Goal: Find specific page/section: Find specific page/section

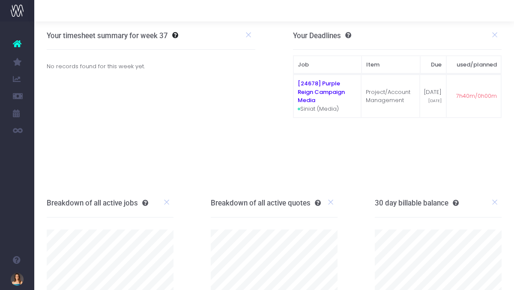
scroll to position [32, 0]
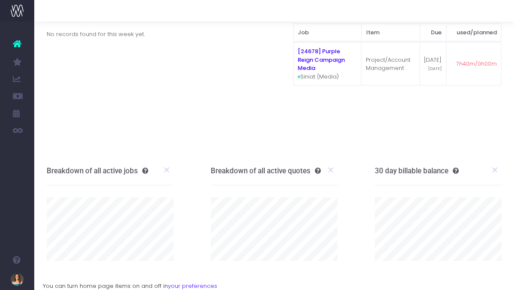
click at [286, 173] on h3 "Breakdown of all active quotes" at bounding box center [266, 170] width 110 height 9
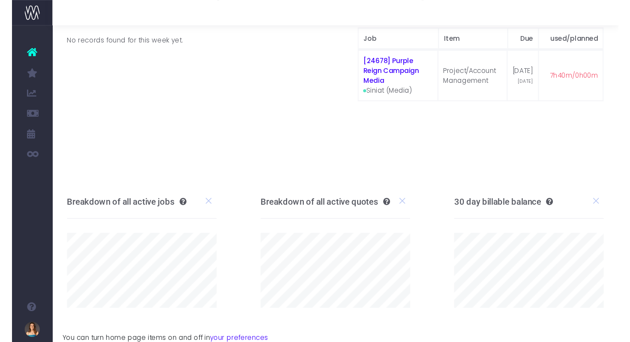
scroll to position [0, 0]
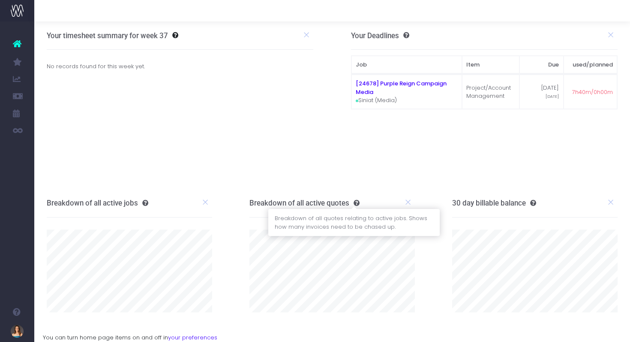
click at [356, 202] on icon at bounding box center [354, 203] width 10 height 6
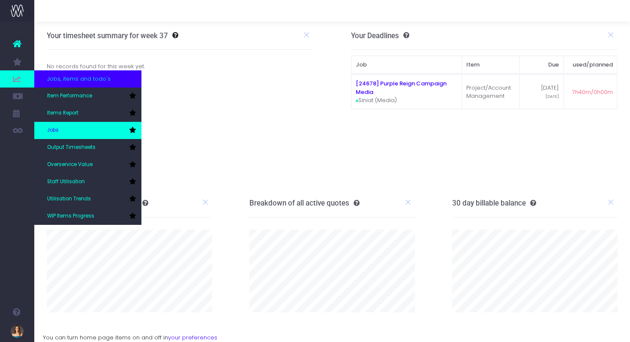
click at [69, 125] on link "Jobs" at bounding box center [87, 130] width 107 height 17
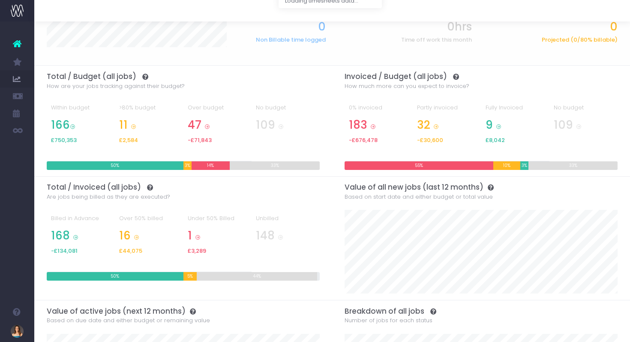
scroll to position [98, 0]
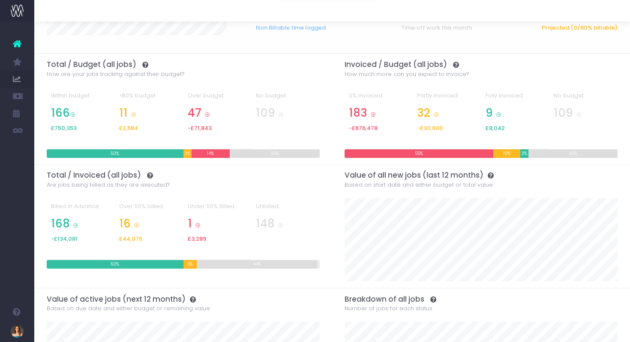
click at [198, 225] on icon at bounding box center [198, 225] width 6 height 6
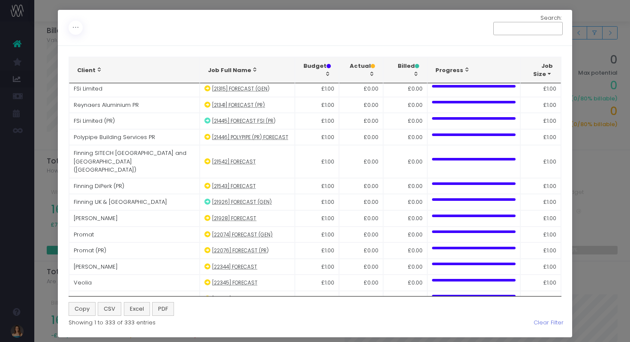
scroll to position [3670, 0]
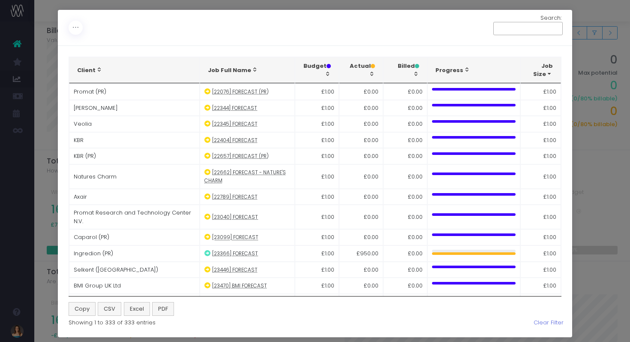
click at [52, 77] on div "Toggle Columns: Total vs Budget % Invoiced vs Budget % Invoiced vs Total % Job …" at bounding box center [315, 171] width 630 height 342
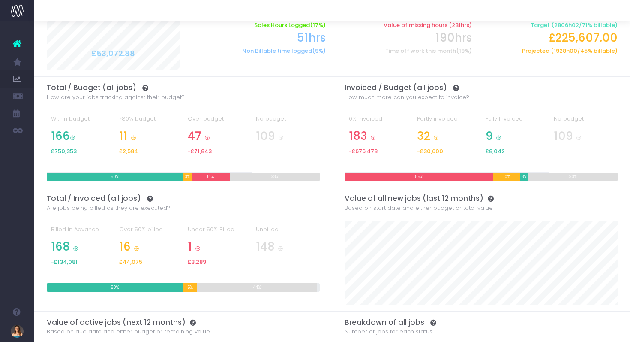
scroll to position [0, 0]
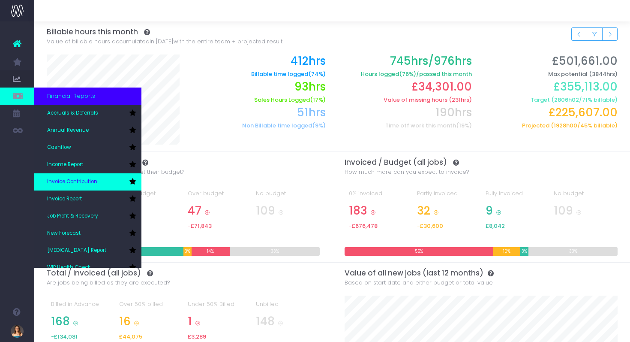
click at [105, 183] on link "Invoice Contribution" at bounding box center [87, 181] width 107 height 17
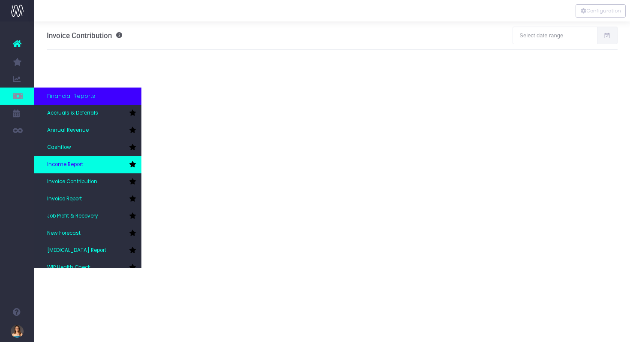
click at [103, 170] on link "Income Report" at bounding box center [87, 164] width 107 height 17
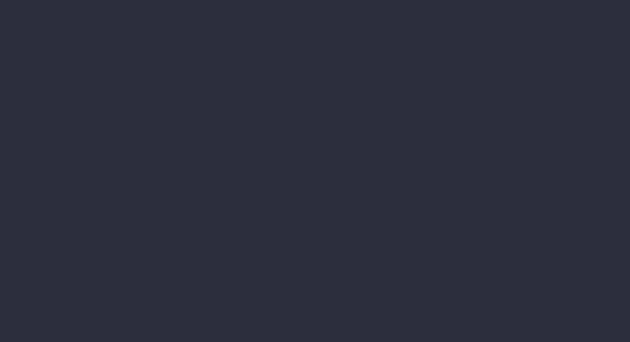
select select "job"
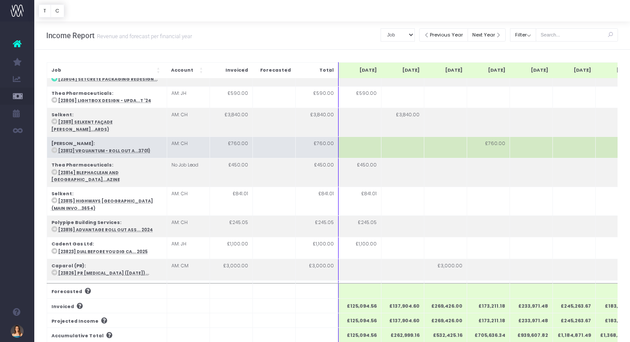
scroll to position [1147, 0]
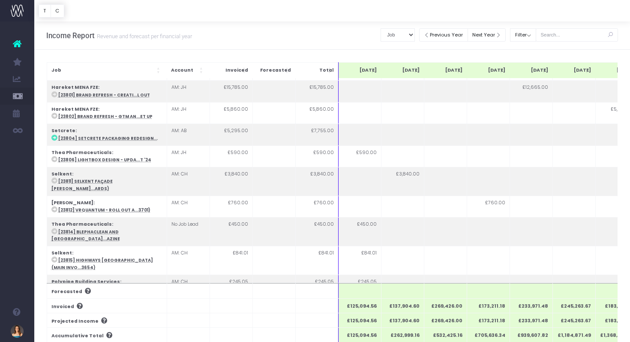
click at [18, 45] on icon at bounding box center [17, 43] width 9 height 11
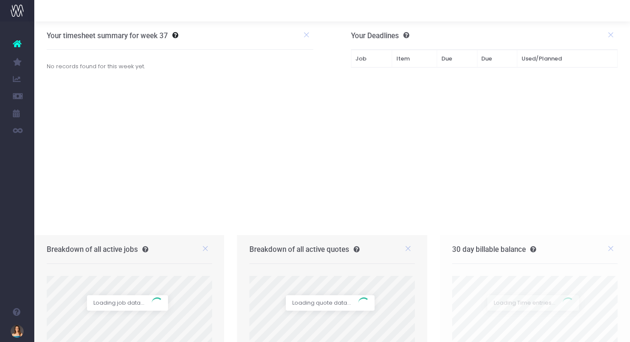
scroll to position [46, 0]
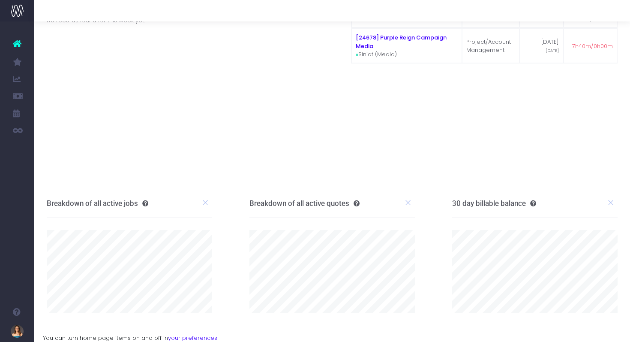
click at [343, 204] on h3 "Breakdown of all active quotes" at bounding box center [304, 203] width 110 height 9
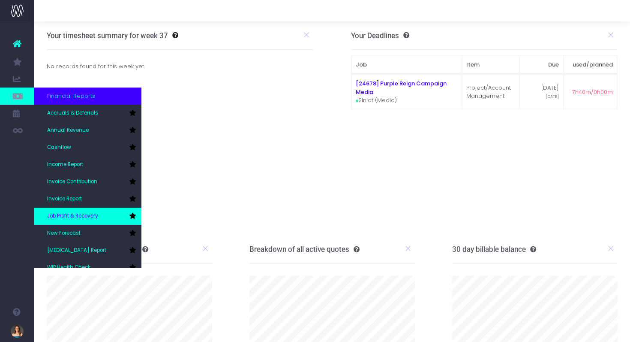
scroll to position [26, 0]
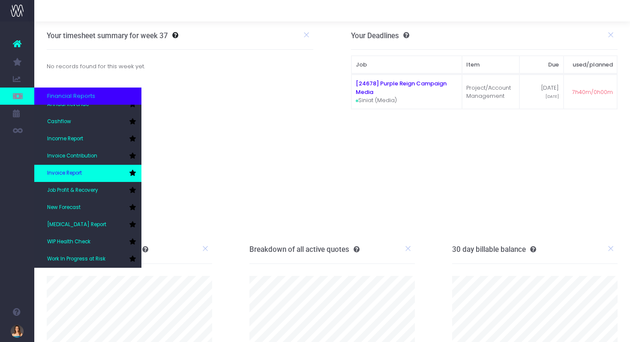
click at [93, 177] on link "Invoice Report" at bounding box center [87, 173] width 107 height 17
